Goal: Find specific page/section: Find specific page/section

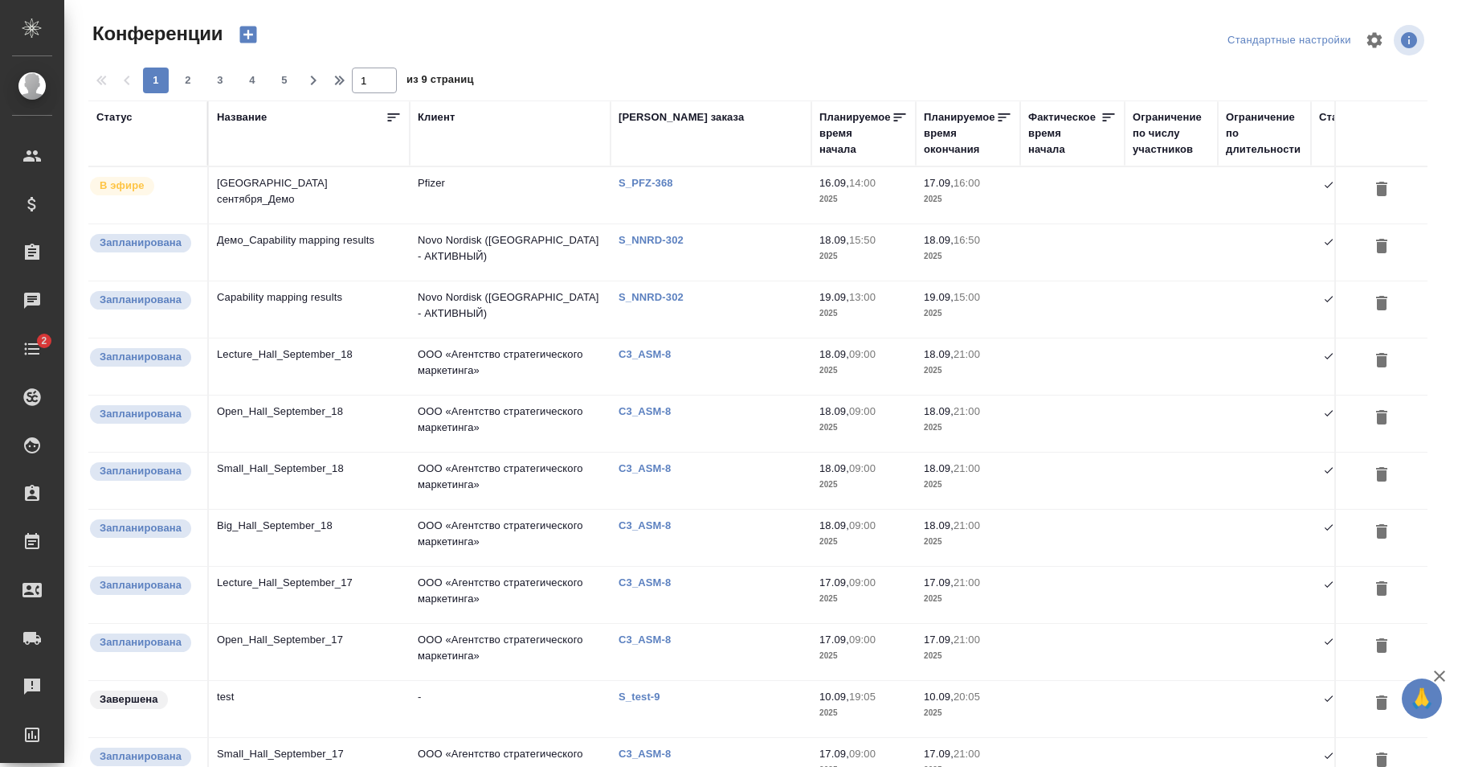
type input "[PERSON_NAME]"
click at [529, 198] on td "Pfizer" at bounding box center [510, 195] width 201 height 56
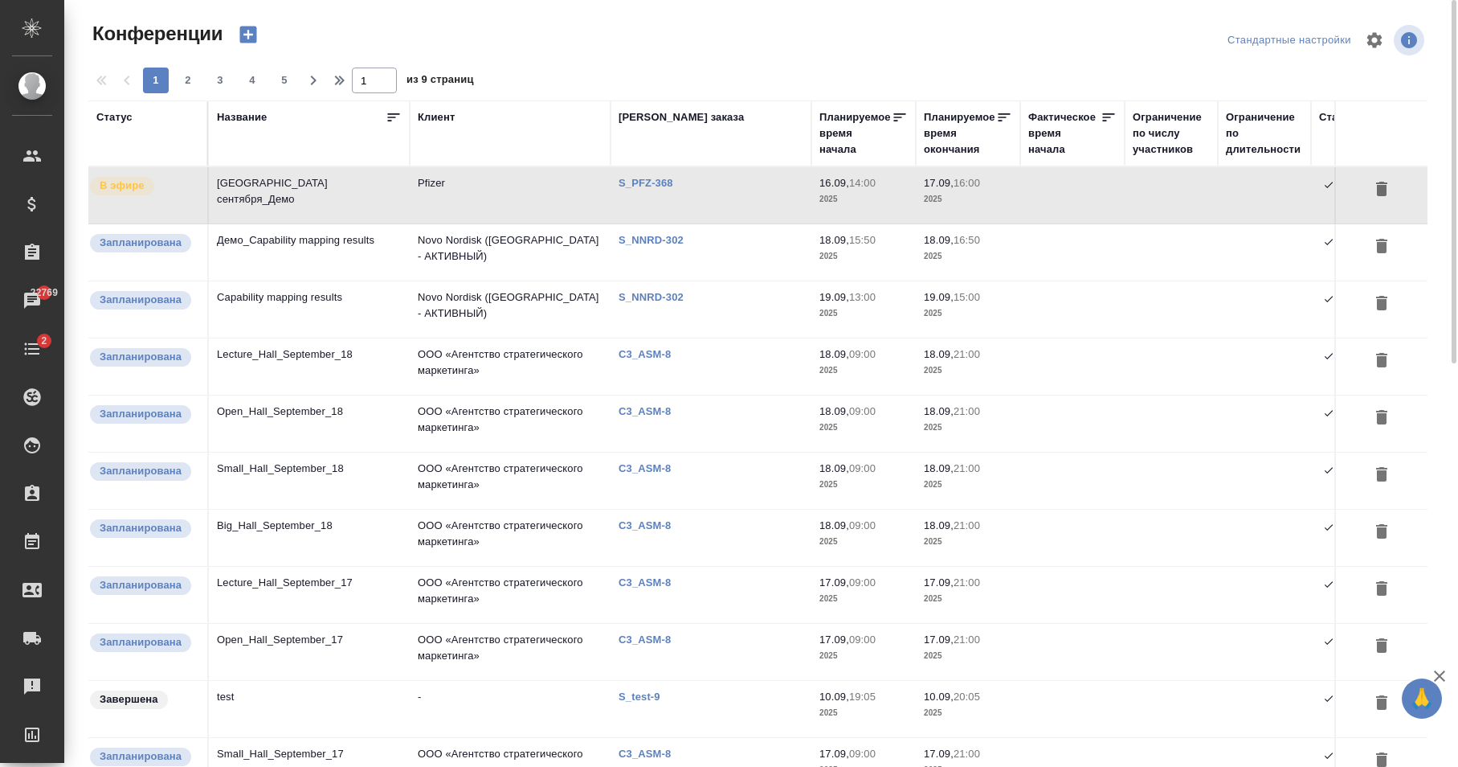
click at [564, 260] on td "Novo Nordisk ([GEOGRAPHIC_DATA] - АКТИВНЫЙ)" at bounding box center [510, 252] width 201 height 56
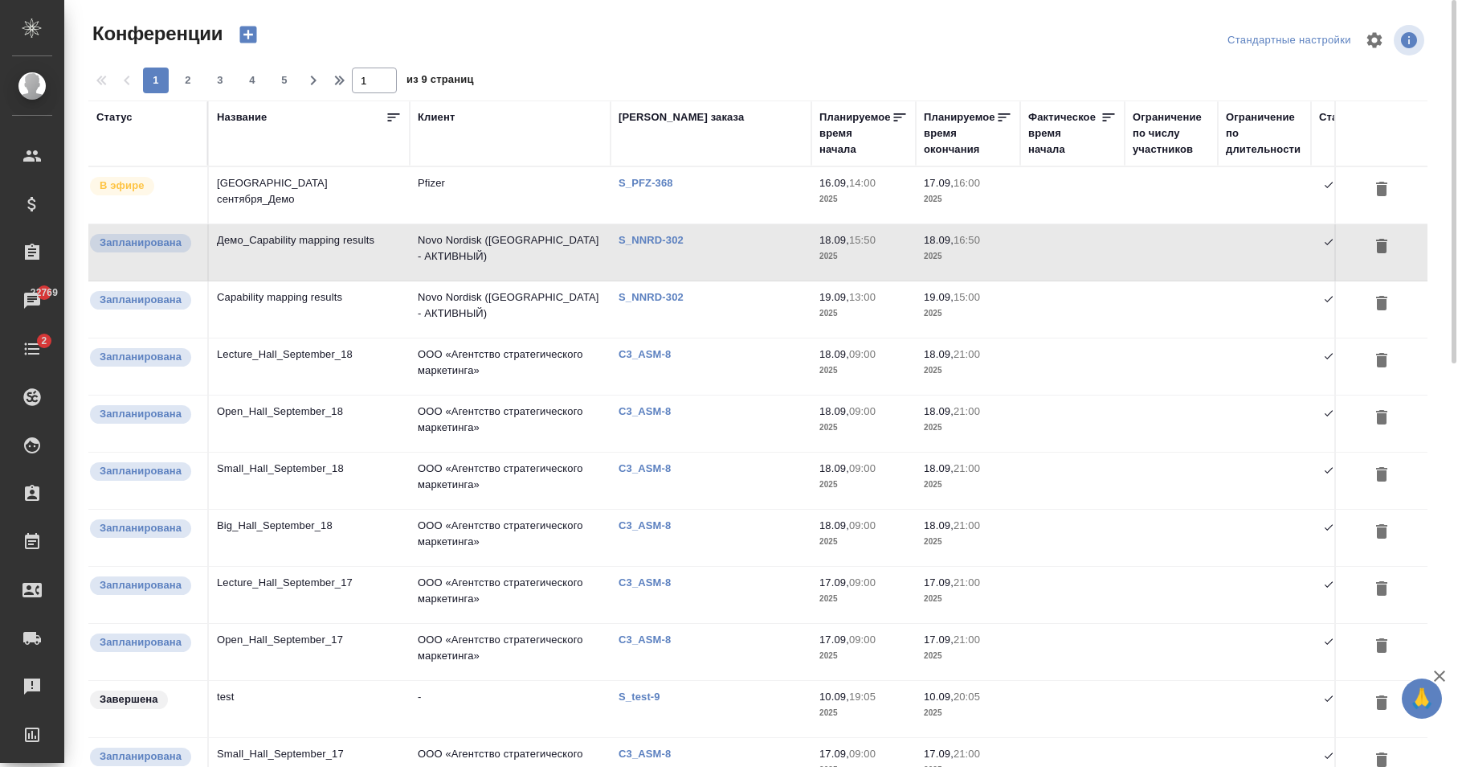
click at [564, 260] on td "Novo Nordisk ([GEOGRAPHIC_DATA] - АКТИВНЫЙ)" at bounding box center [510, 252] width 201 height 56
click at [391, 313] on td "Capability mapping results" at bounding box center [309, 309] width 201 height 56
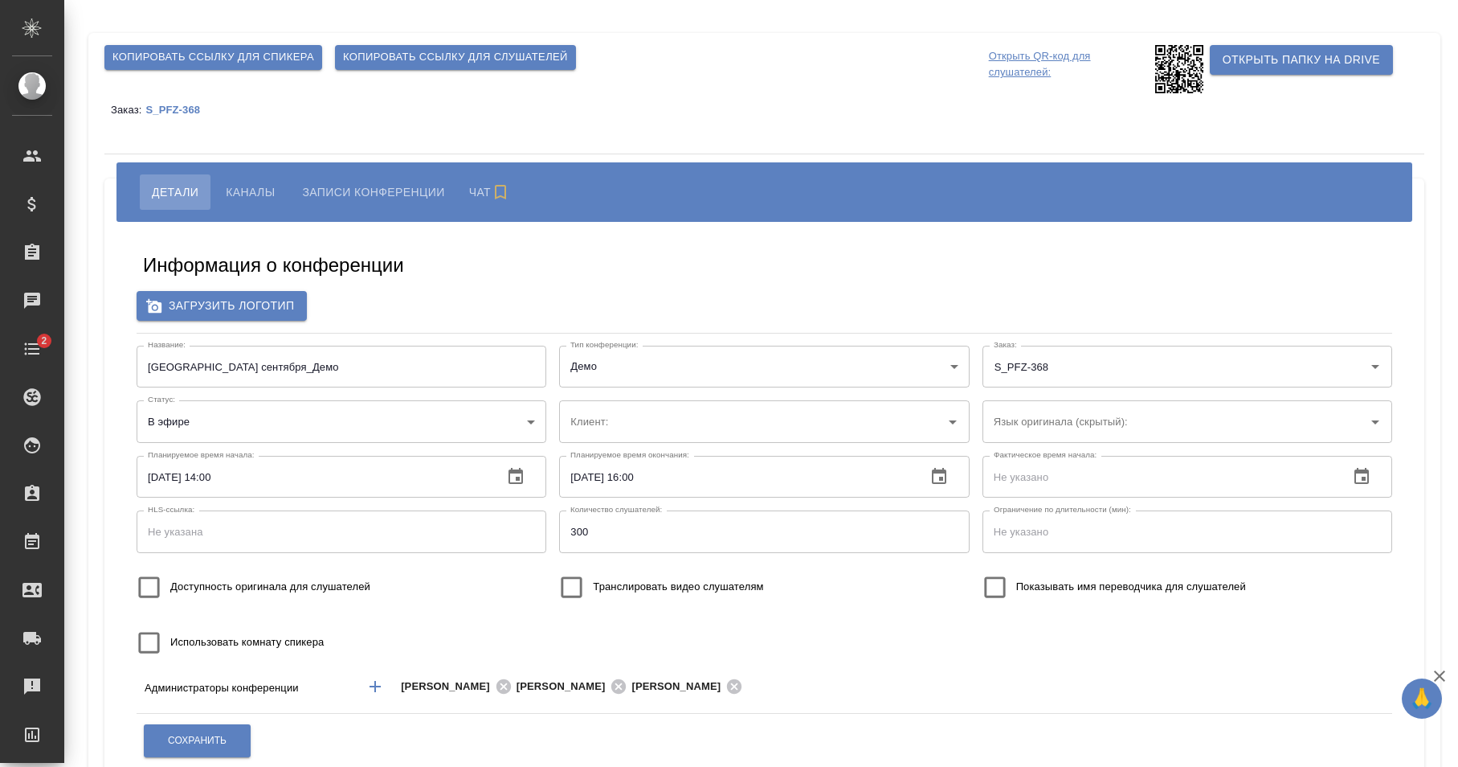
type input "Pfizer"
click at [252, 198] on span "Каналы" at bounding box center [250, 191] width 49 height 19
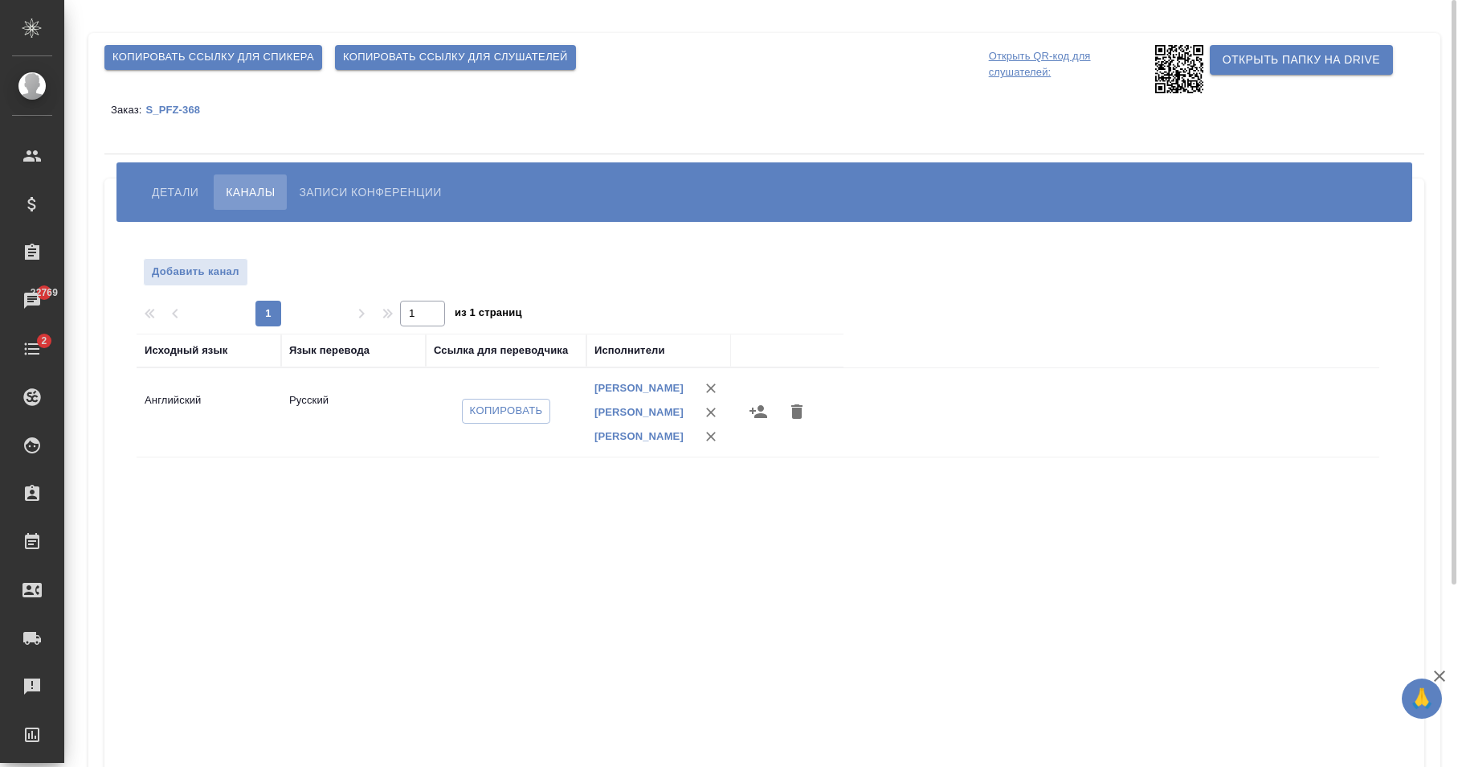
click at [182, 183] on span "Детали" at bounding box center [175, 191] width 47 height 19
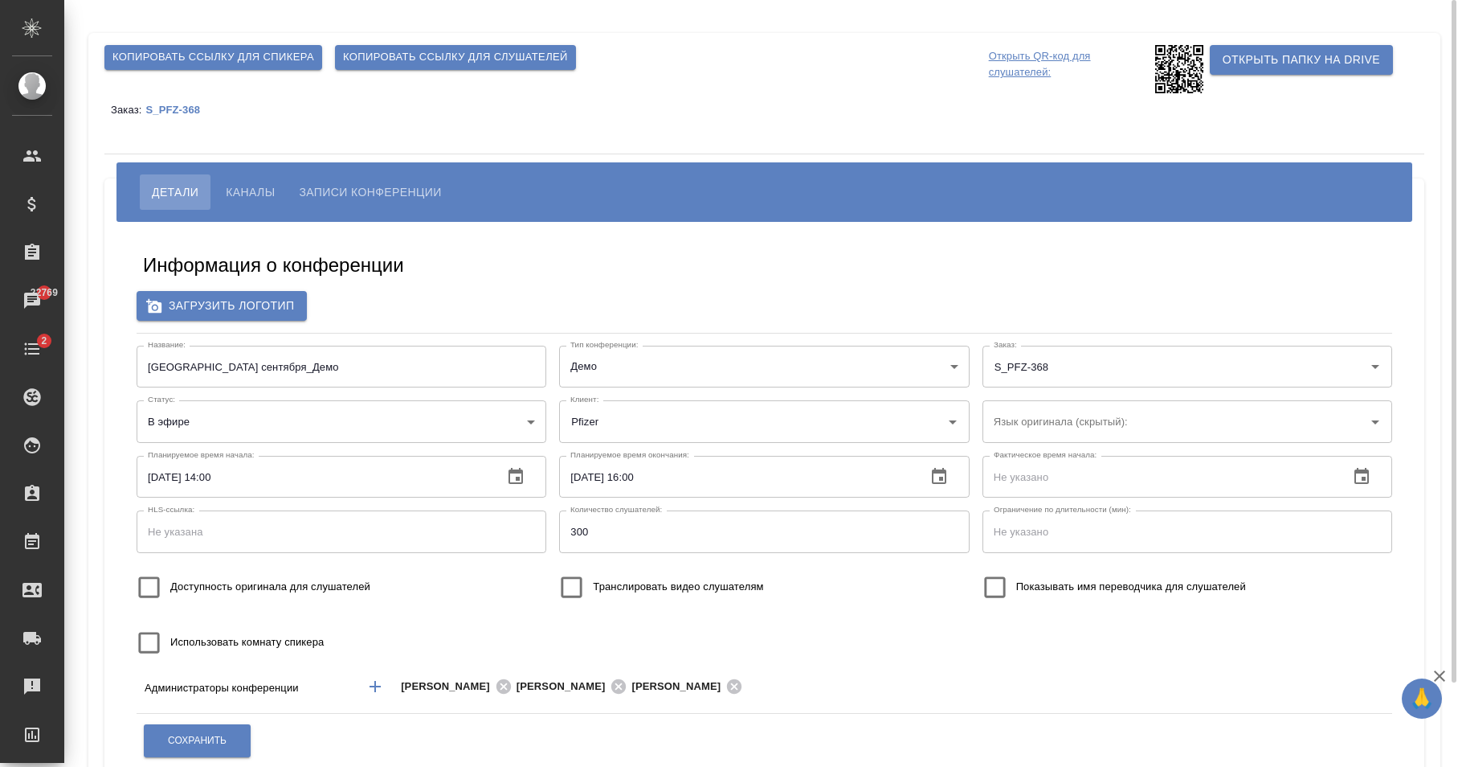
click at [423, 63] on span "Копировать ссылку для слушателей" at bounding box center [455, 57] width 225 height 18
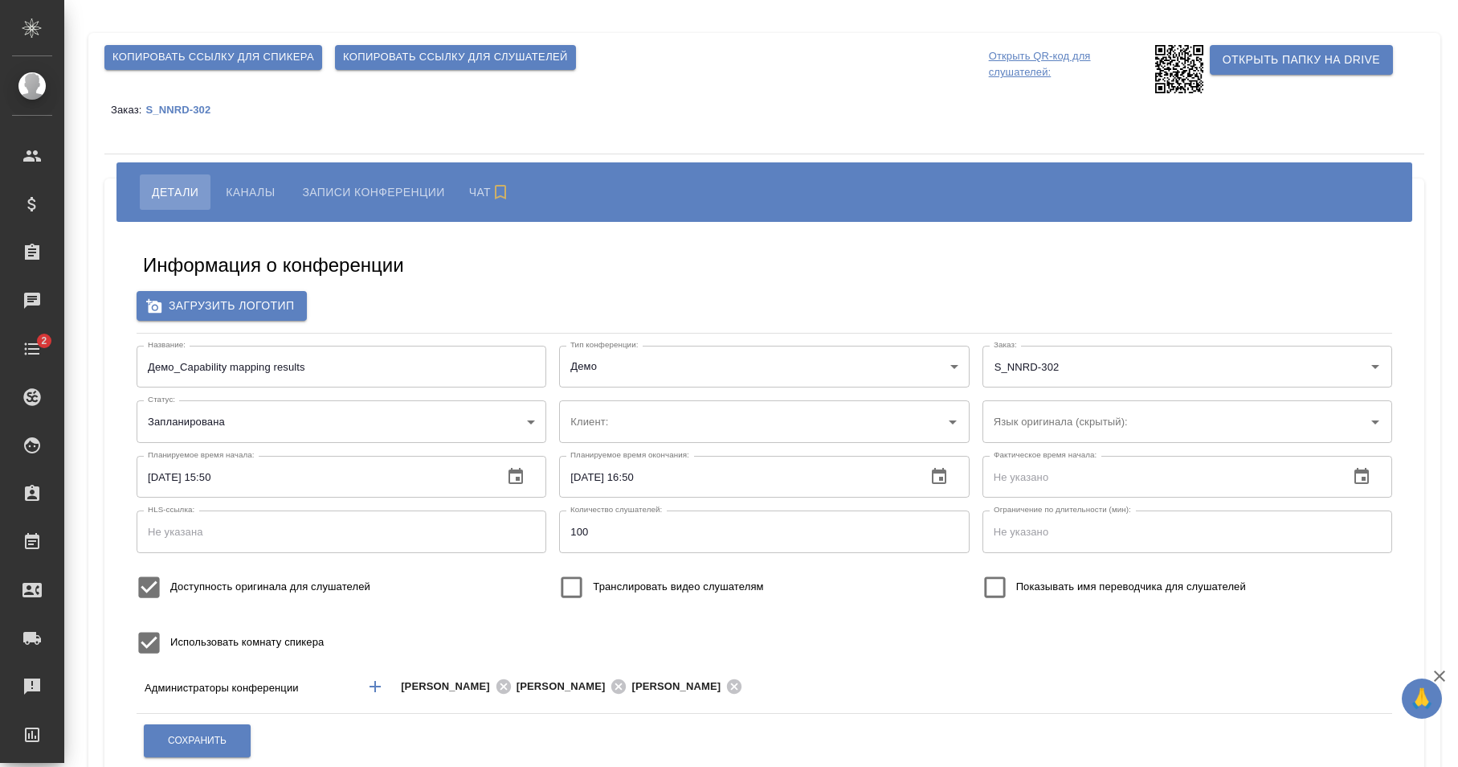
type input "Novo Nordisk ([GEOGRAPHIC_DATA] - АКТИВНЫЙ)"
click at [1131, 427] on input "Язык оригинала (скрытый):" at bounding box center [1162, 420] width 344 height 27
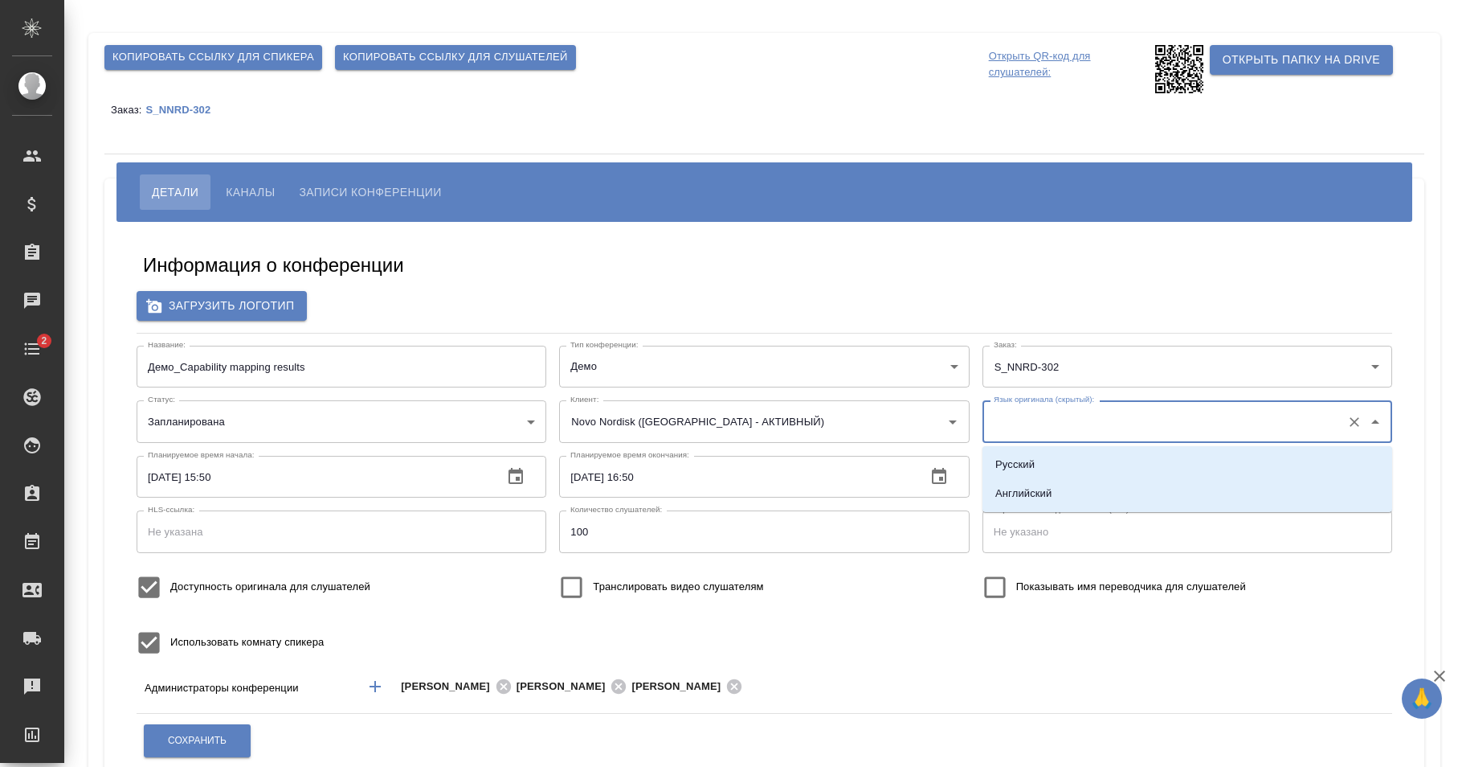
click at [1131, 427] on input "Язык оригинала (скрытый):" at bounding box center [1162, 420] width 344 height 27
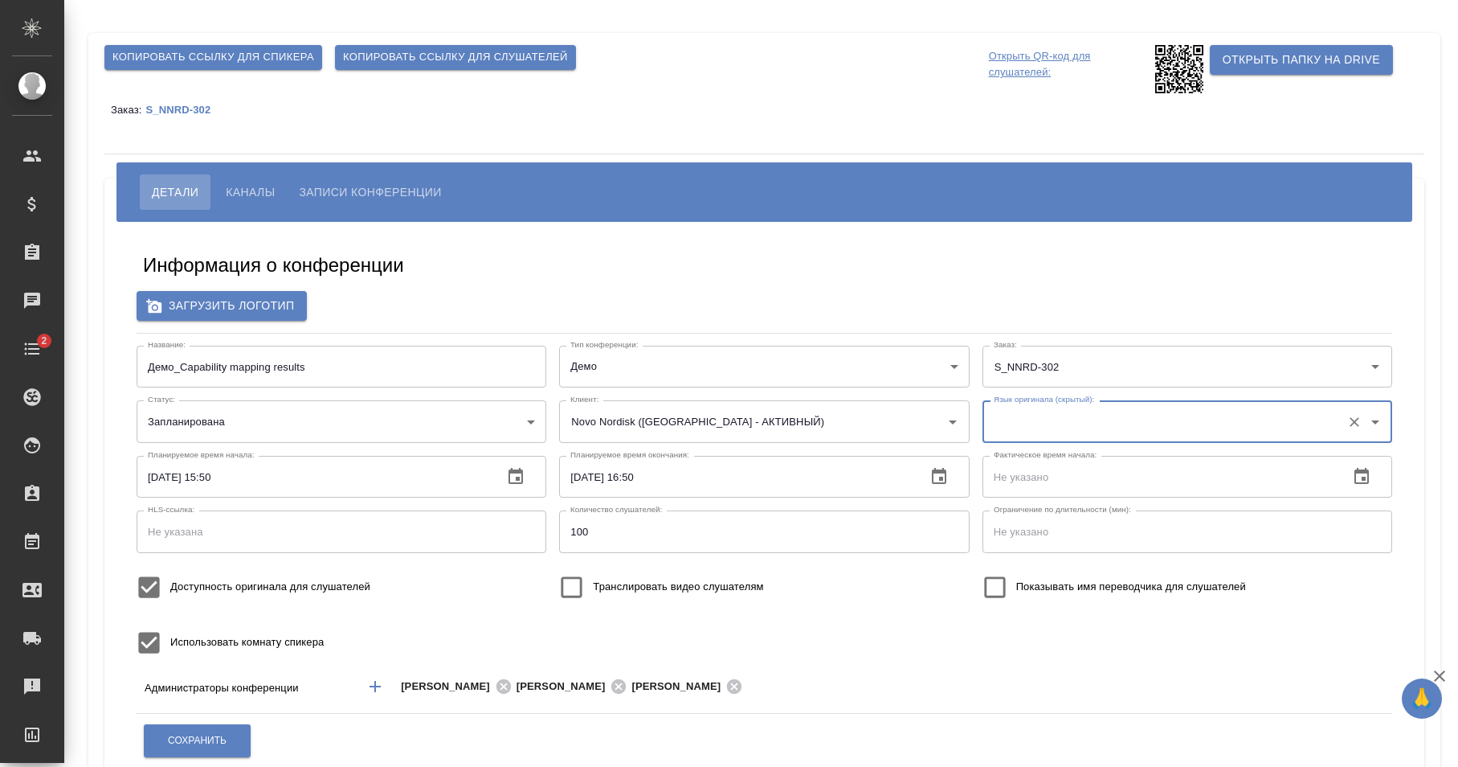
click at [243, 199] on span "Каналы" at bounding box center [250, 191] width 49 height 19
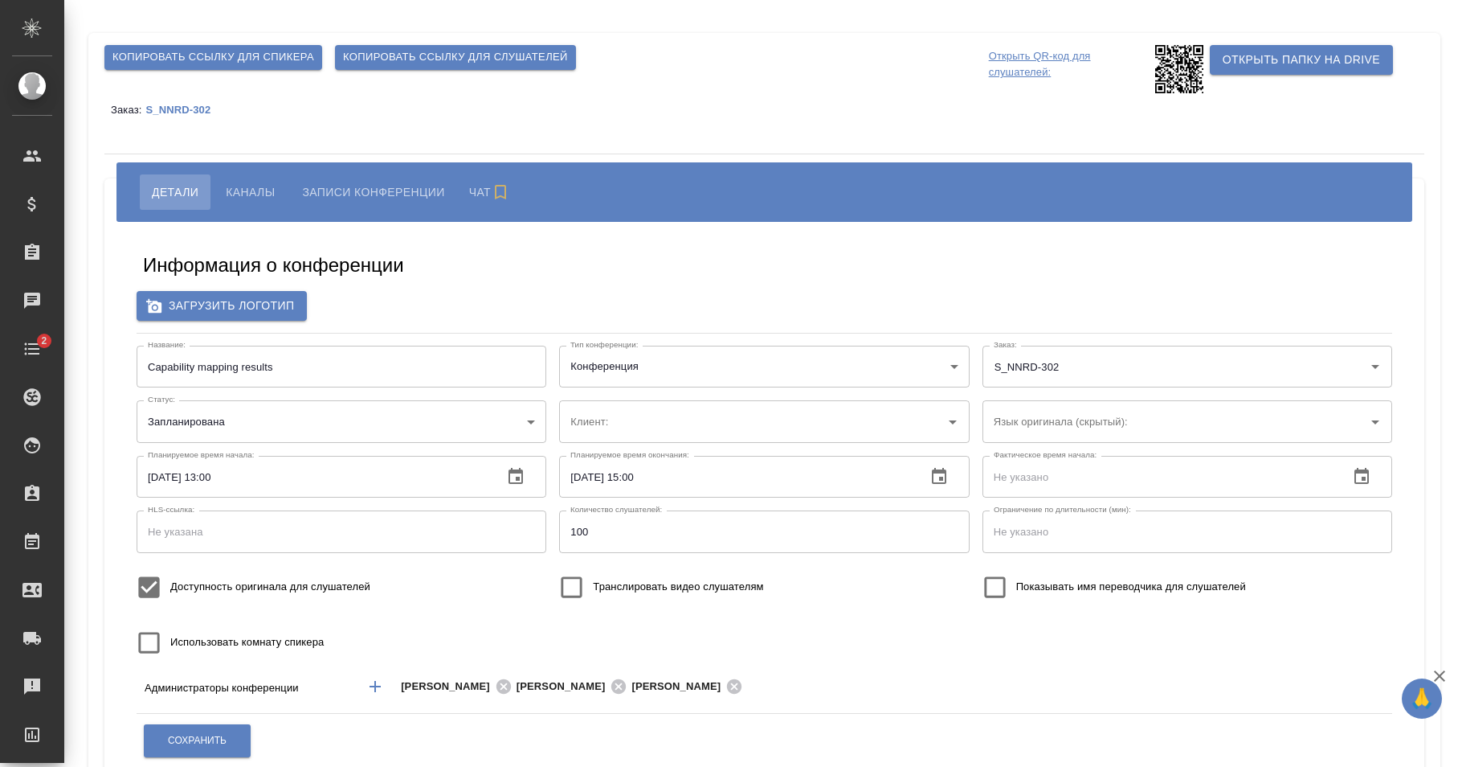
click at [237, 212] on div "Детали Каналы Записи конференции Чат" at bounding box center [765, 191] width 1296 height 59
click at [243, 199] on span "Каналы" at bounding box center [250, 191] width 49 height 19
type input "Novo Nordisk ([GEOGRAPHIC_DATA] - АКТИВНЫЙ)"
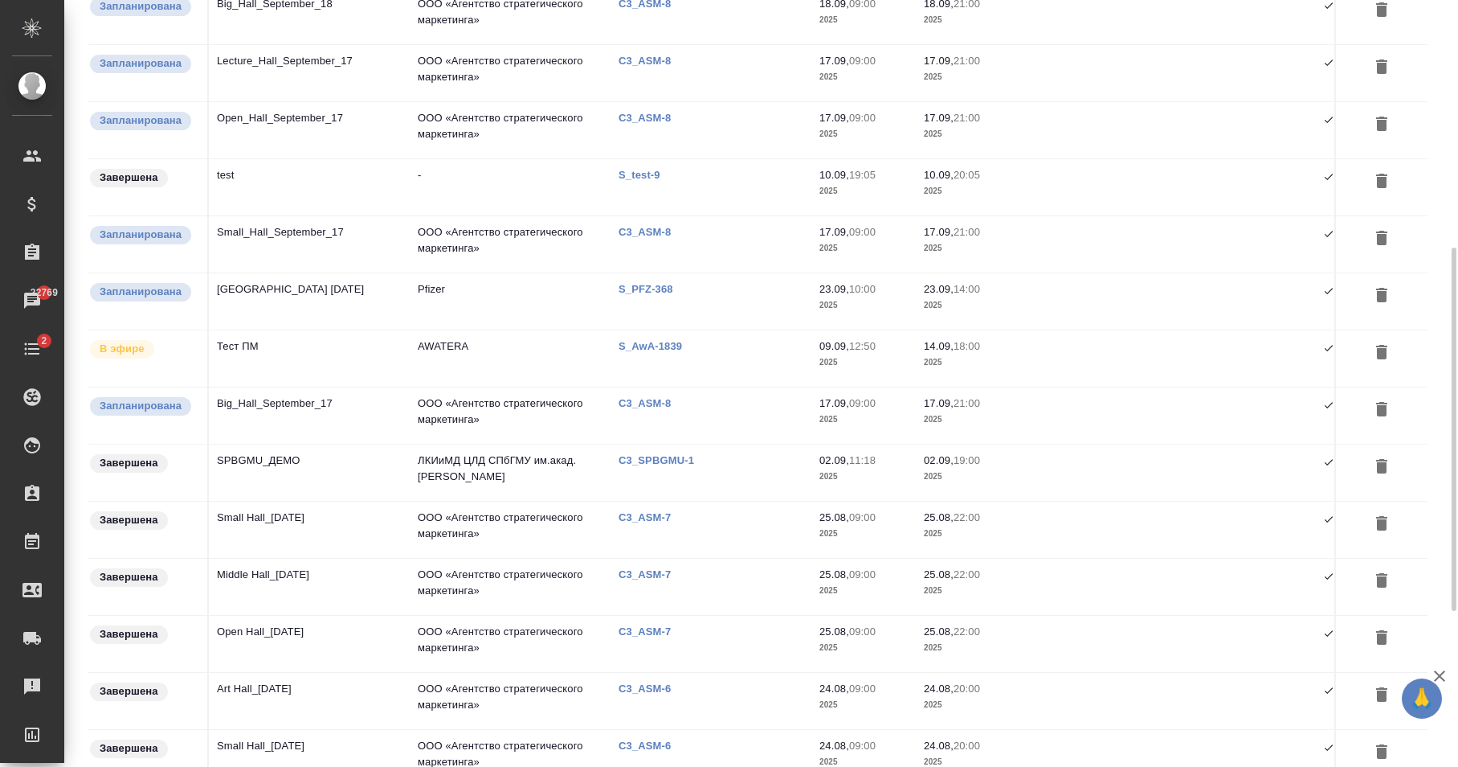
scroll to position [358, 0]
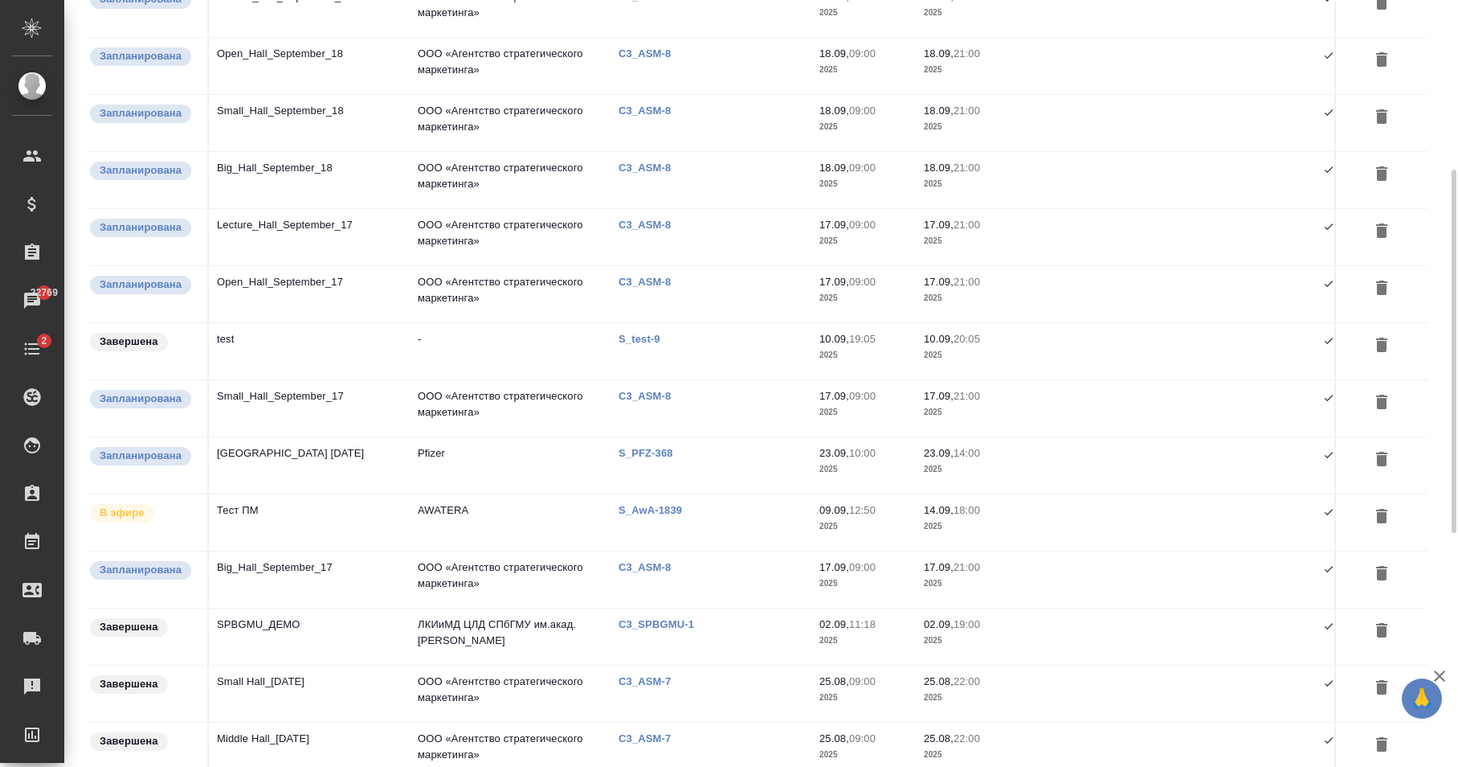
click at [385, 521] on td "Тест ПМ" at bounding box center [309, 522] width 201 height 56
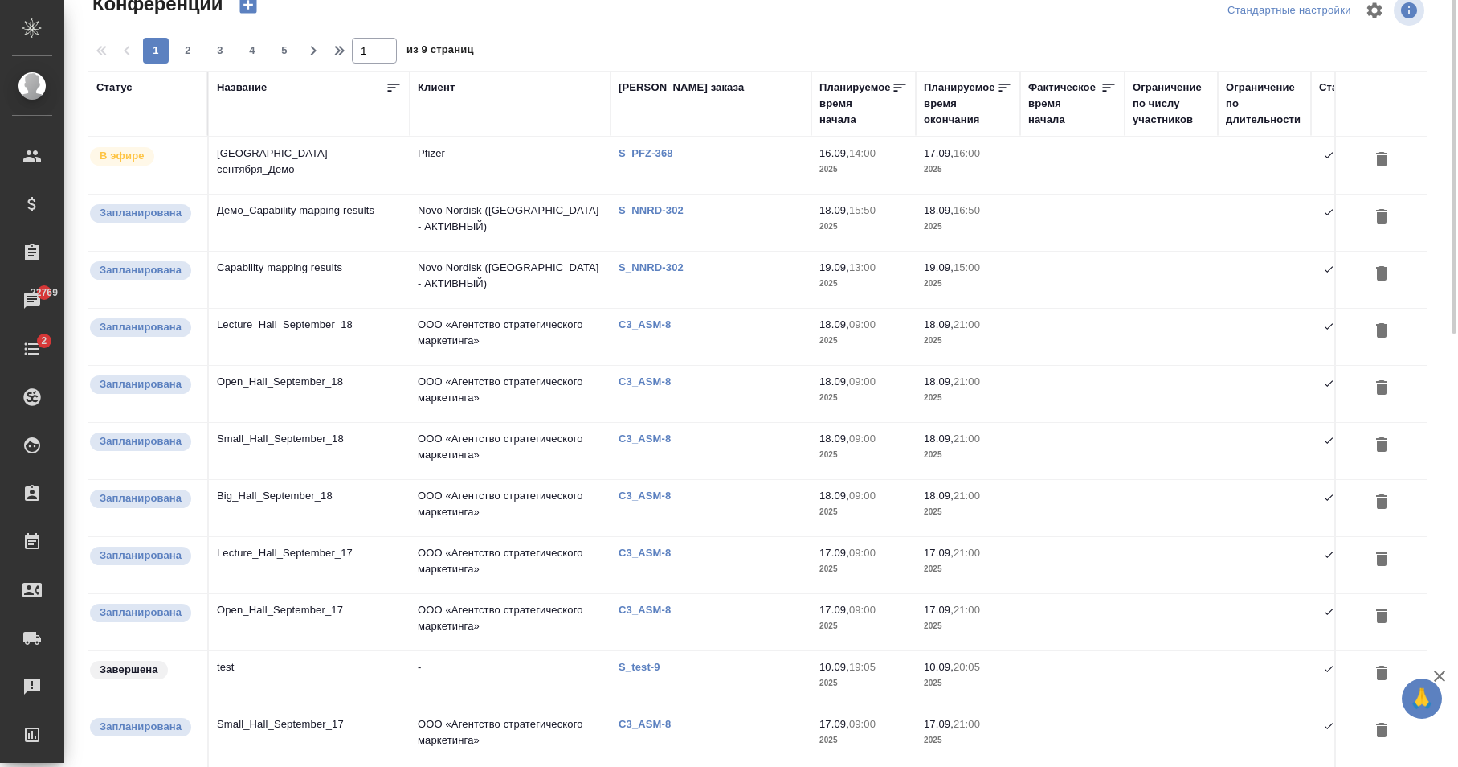
scroll to position [0, 0]
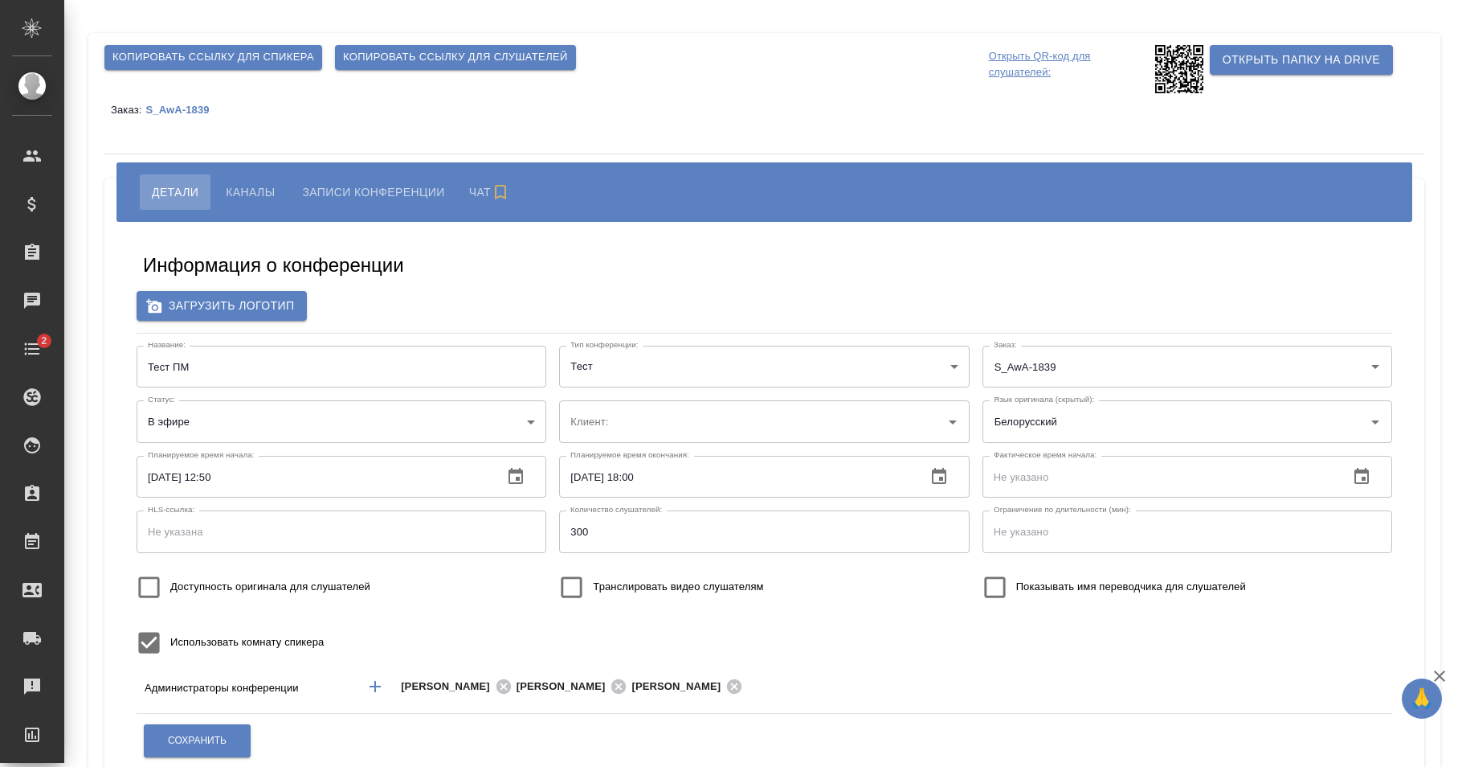
click at [242, 187] on span "Каналы" at bounding box center [250, 191] width 49 height 19
type input "AWATERA"
